Goal: Navigation & Orientation: Find specific page/section

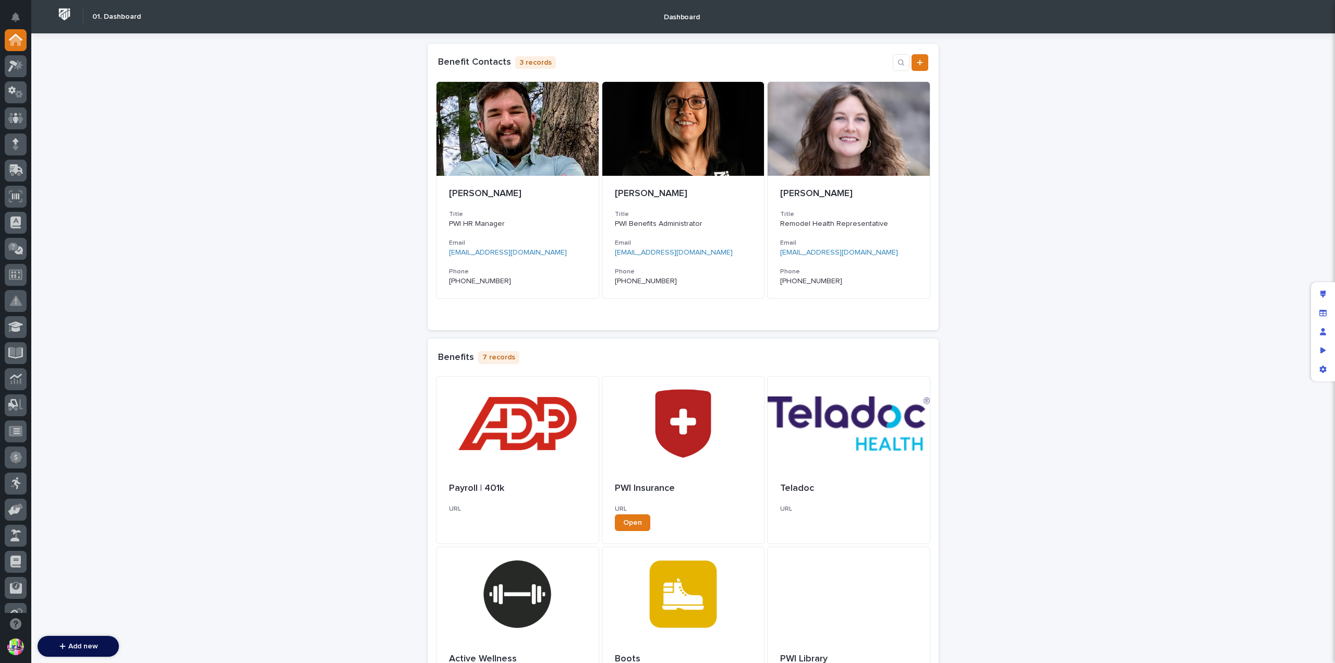
scroll to position [269, 0]
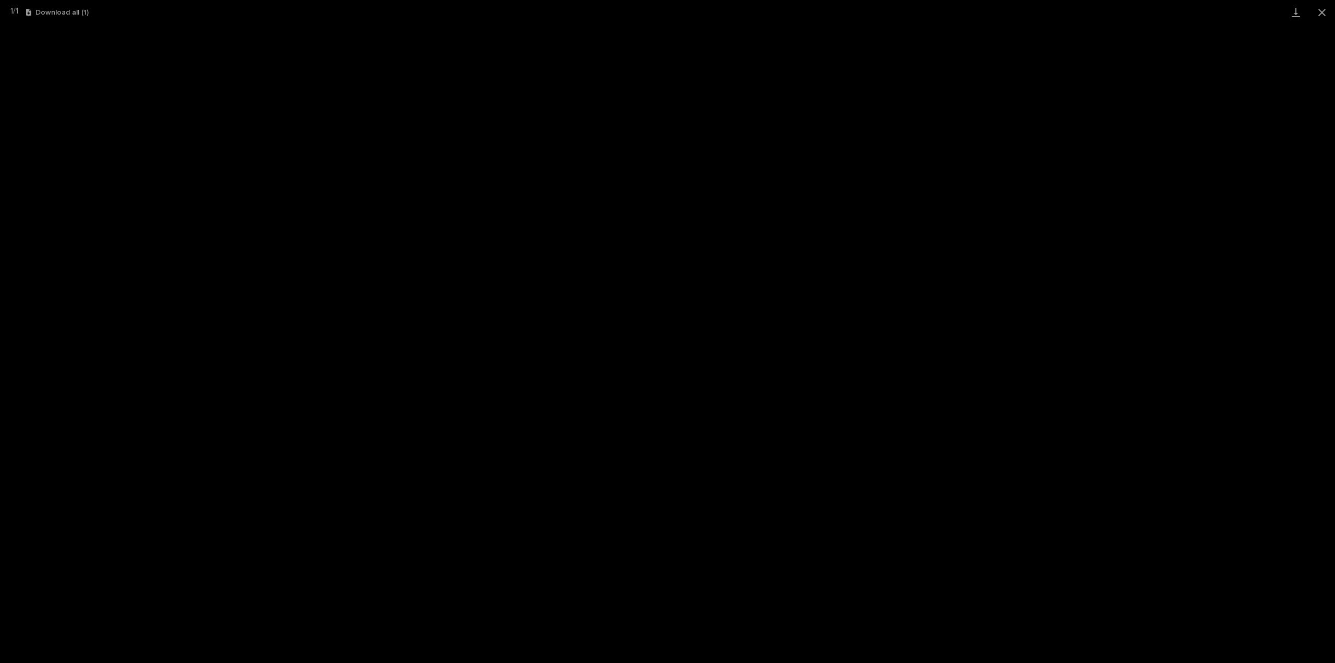
scroll to position [224, 0]
